Goal: Complete application form

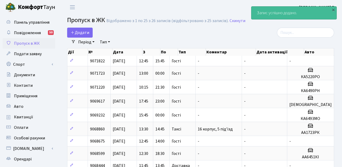
select select "25"
click at [77, 35] on span "Додати" at bounding box center [80, 33] width 19 height 6
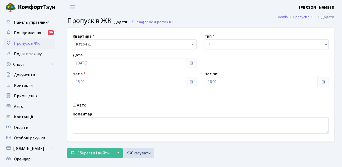
select select "3"
click at [205, 40] on select "- Доставка Таксі Гості Сервіс" at bounding box center [267, 45] width 124 height 10
click at [81, 152] on span "Зберегти і вийти" at bounding box center [93, 153] width 32 height 6
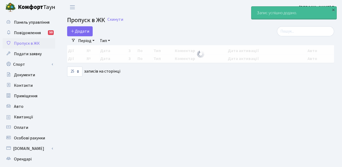
select select "25"
